Goal: Task Accomplishment & Management: Manage account settings

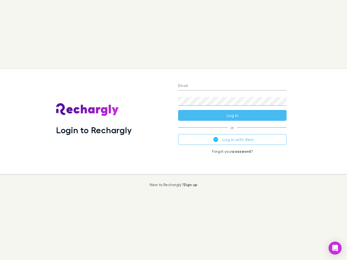
click at [173, 130] on div "Login to Rechargly" at bounding box center [113, 121] width 122 height 105
click at [232, 86] on input "Email" at bounding box center [232, 86] width 108 height 9
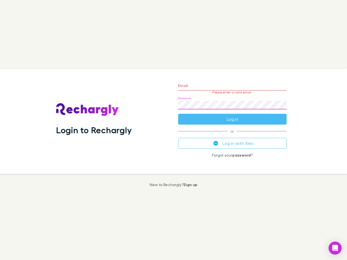
click at [232, 115] on form "Email Please enter a valid email. Password Log in" at bounding box center [232, 101] width 108 height 47
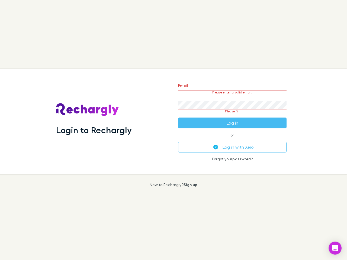
click at [232, 140] on div "Email Please enter a valid email. Password Please fill Log in or Log in with Xe…" at bounding box center [232, 121] width 117 height 105
click at [335, 248] on icon "Open Intercom Messenger" at bounding box center [335, 248] width 6 height 7
